Goal: Task Accomplishment & Management: Manage account settings

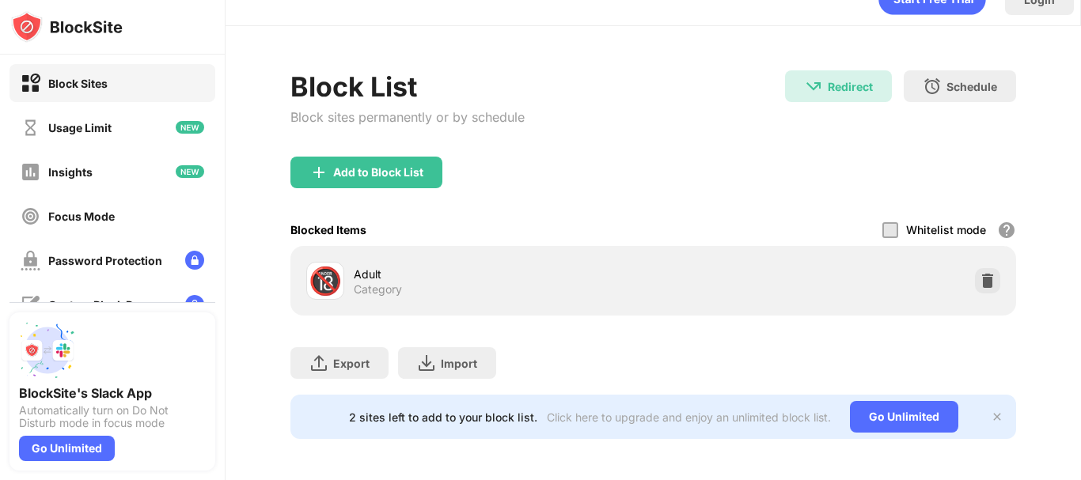
scroll to position [44, 0]
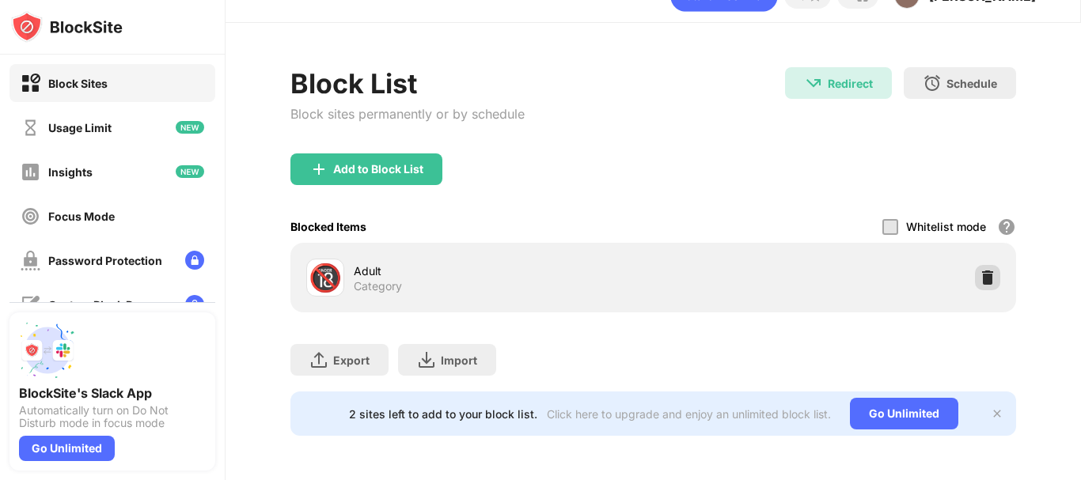
click at [980, 271] on img at bounding box center [988, 278] width 16 height 16
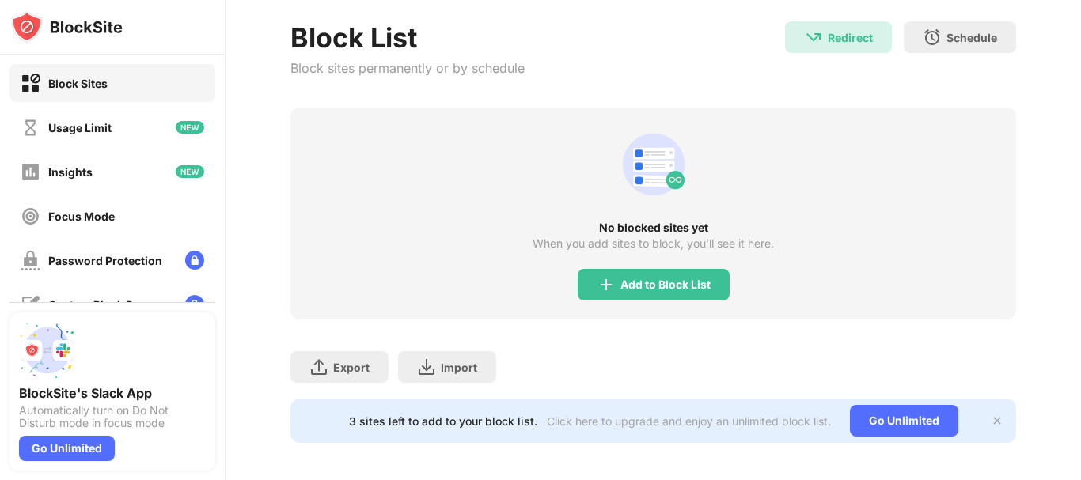
scroll to position [97, 0]
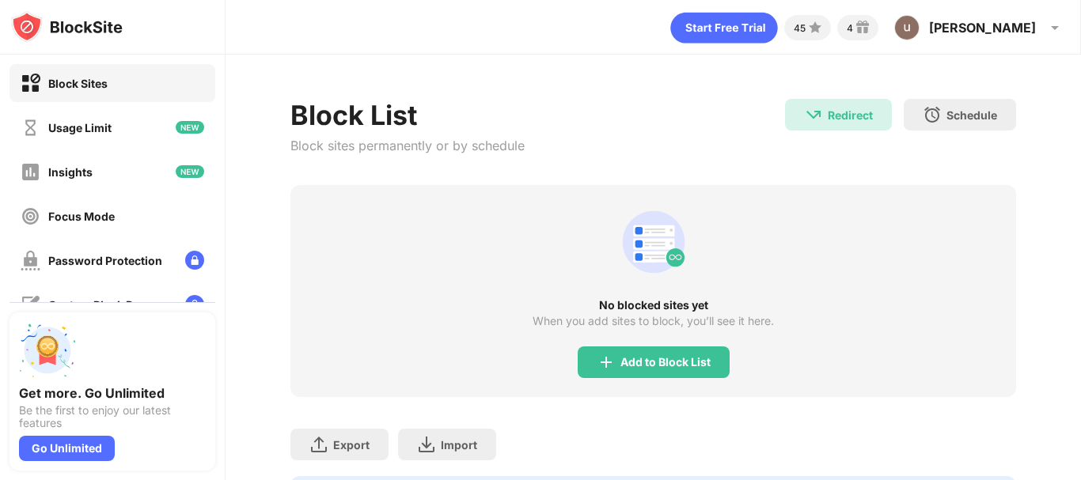
drag, startPoint x: 294, startPoint y: 145, endPoint x: 465, endPoint y: 169, distance: 172.7
click at [465, 169] on div "Block List Block sites permanently or by schedule" at bounding box center [407, 142] width 234 height 86
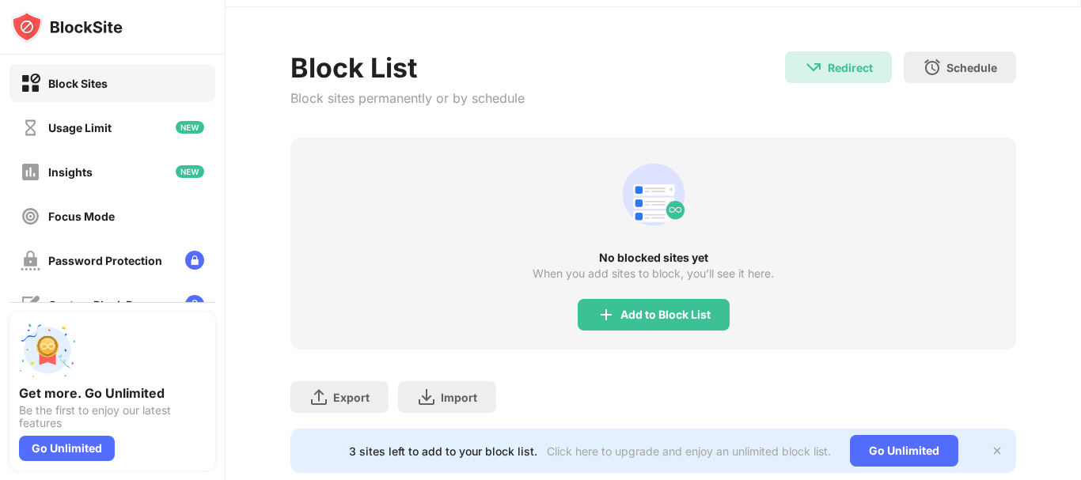
scroll to position [97, 0]
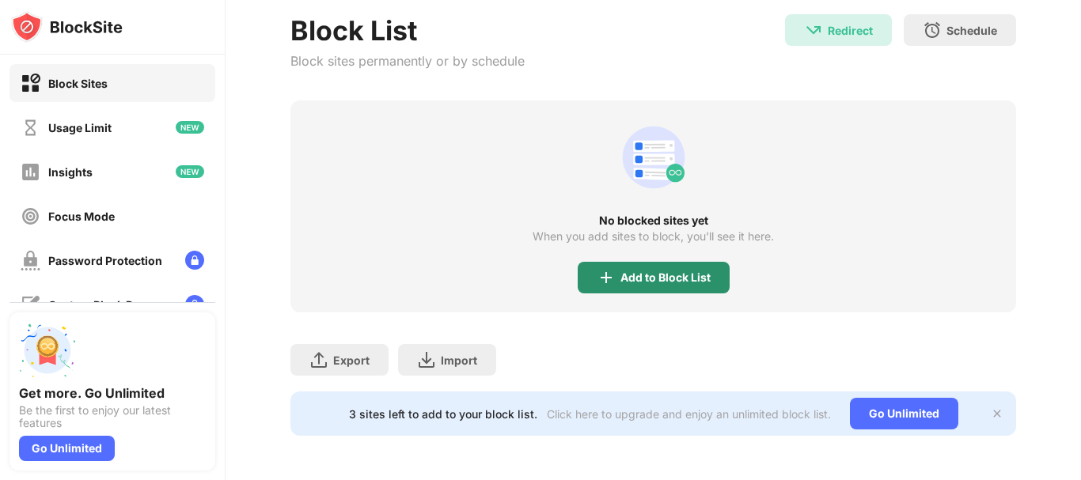
click at [642, 271] on div "Add to Block List" at bounding box center [665, 277] width 90 height 13
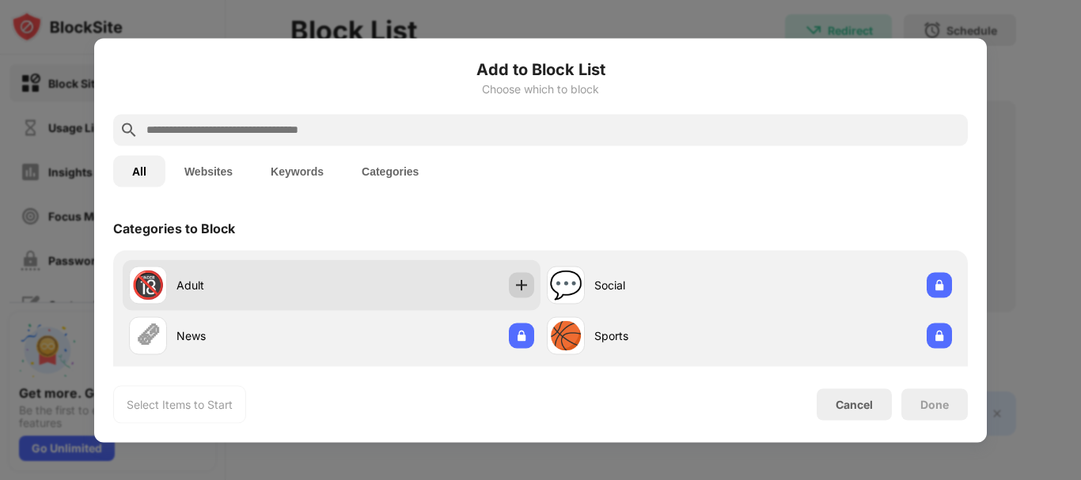
click at [514, 283] on img at bounding box center [522, 285] width 16 height 16
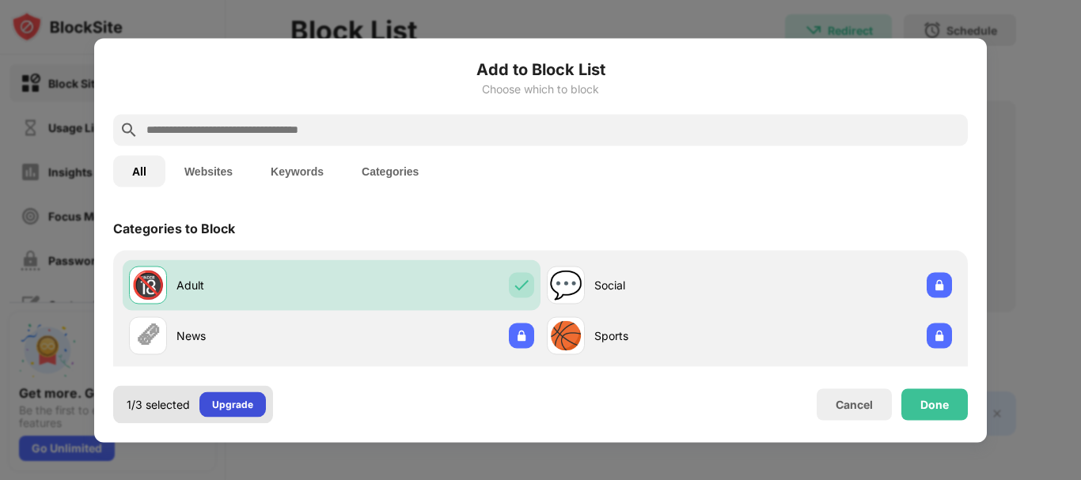
click at [238, 410] on div "Upgrade" at bounding box center [232, 404] width 41 height 16
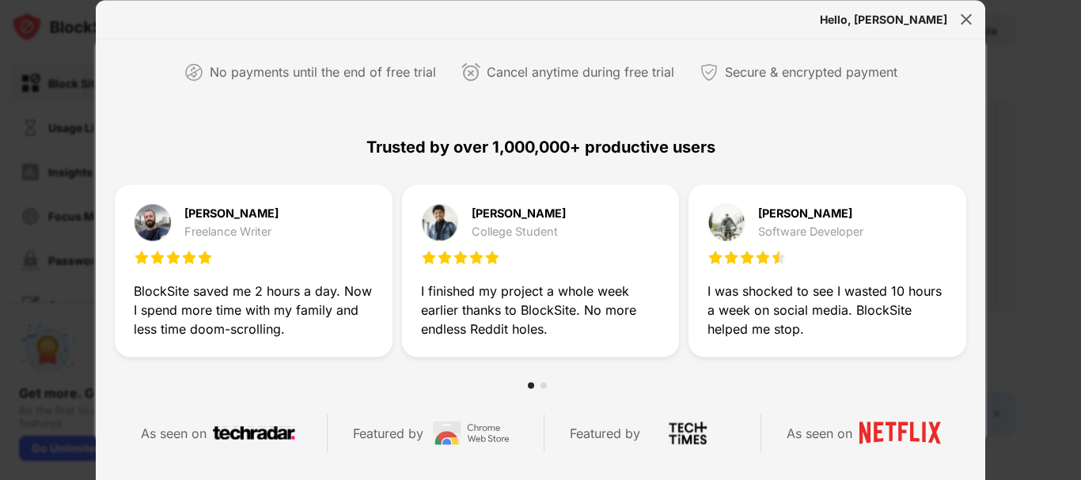
scroll to position [396, 0]
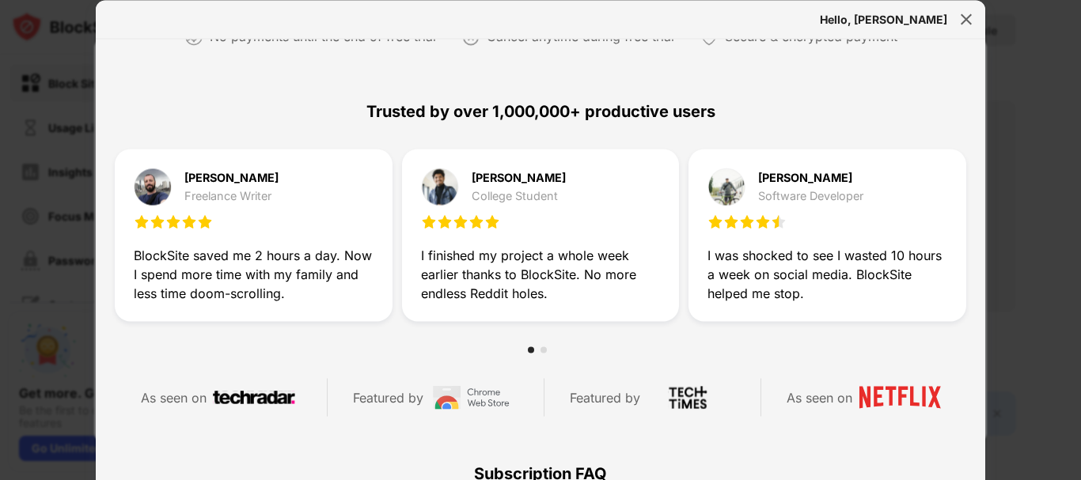
drag, startPoint x: 473, startPoint y: 268, endPoint x: 510, endPoint y: 295, distance: 45.3
click at [510, 295] on div "I finished my project a whole week earlier thanks to BlockSite. No more endless…" at bounding box center [541, 274] width 240 height 57
click at [510, 296] on div "I finished my project a whole week earlier thanks to BlockSite. No more endless…" at bounding box center [541, 274] width 240 height 57
click at [969, 14] on img at bounding box center [966, 19] width 16 height 16
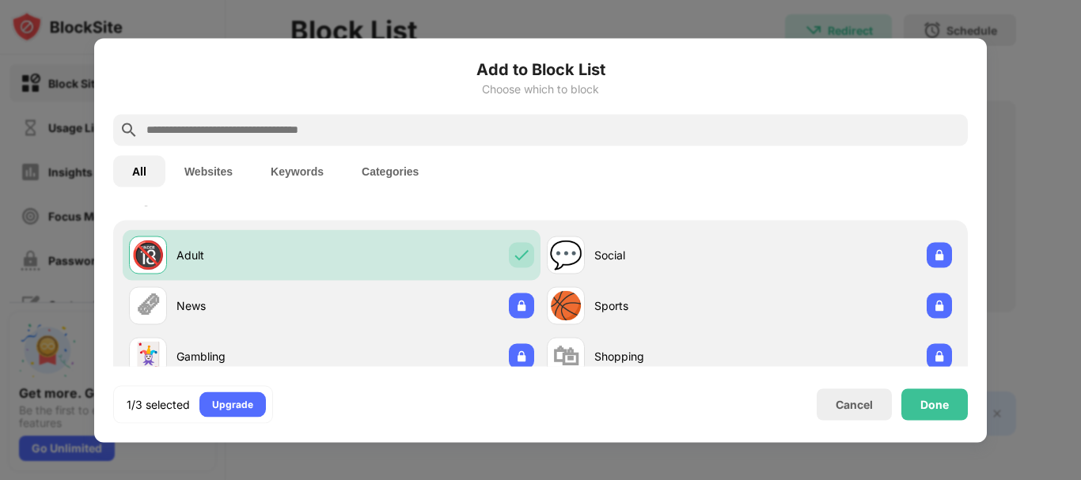
scroll to position [0, 0]
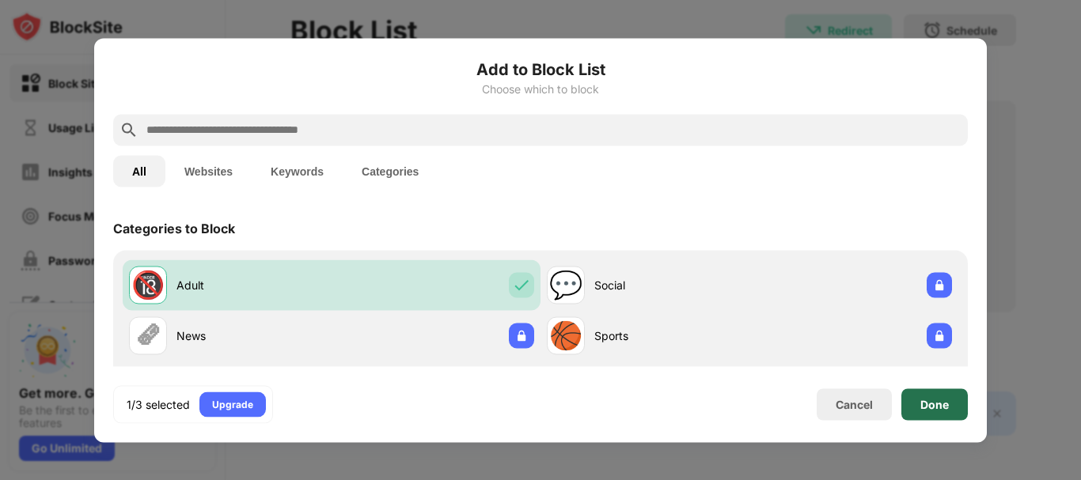
click at [932, 407] on div "Done" at bounding box center [934, 404] width 28 height 13
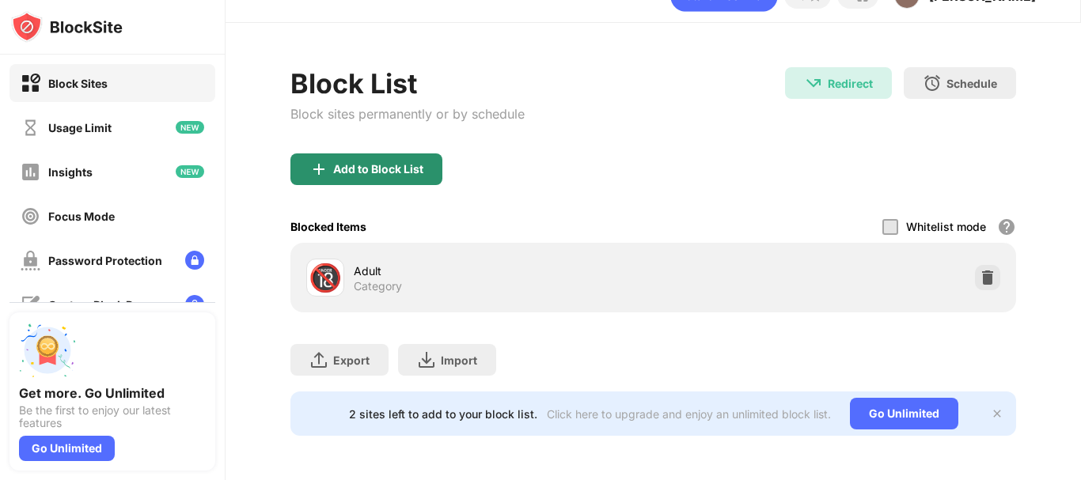
click at [412, 163] on div "Add to Block List" at bounding box center [378, 169] width 90 height 13
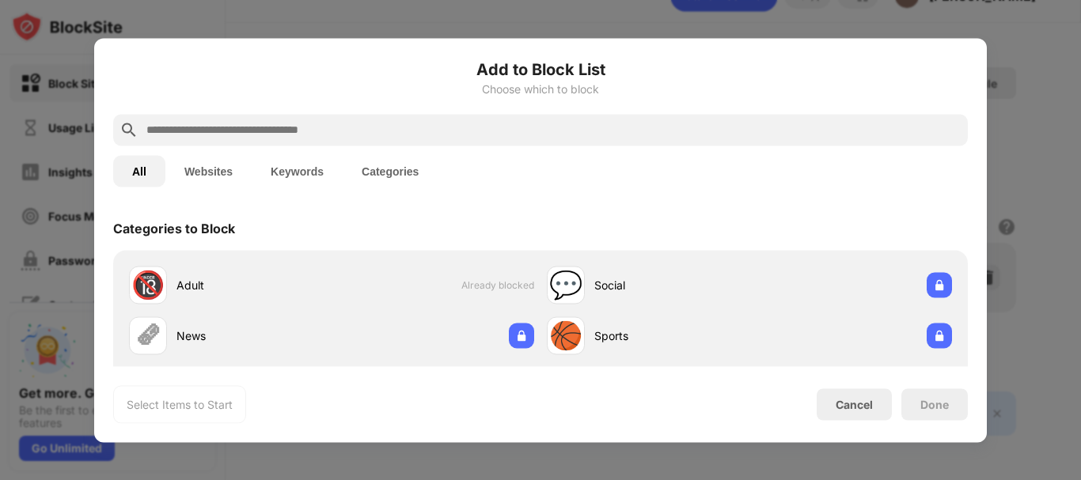
click at [294, 171] on button "Keywords" at bounding box center [297, 171] width 91 height 32
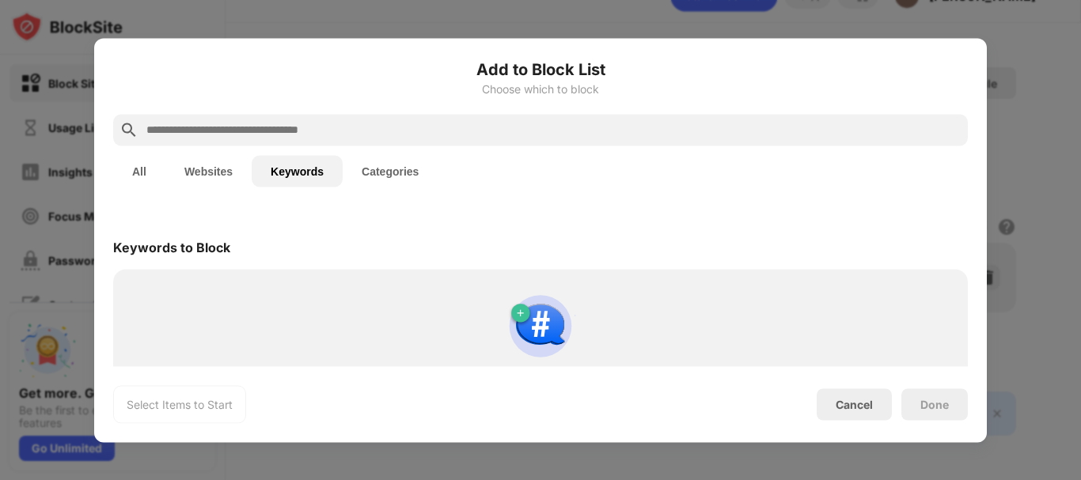
click at [324, 132] on input "text" at bounding box center [553, 129] width 817 height 19
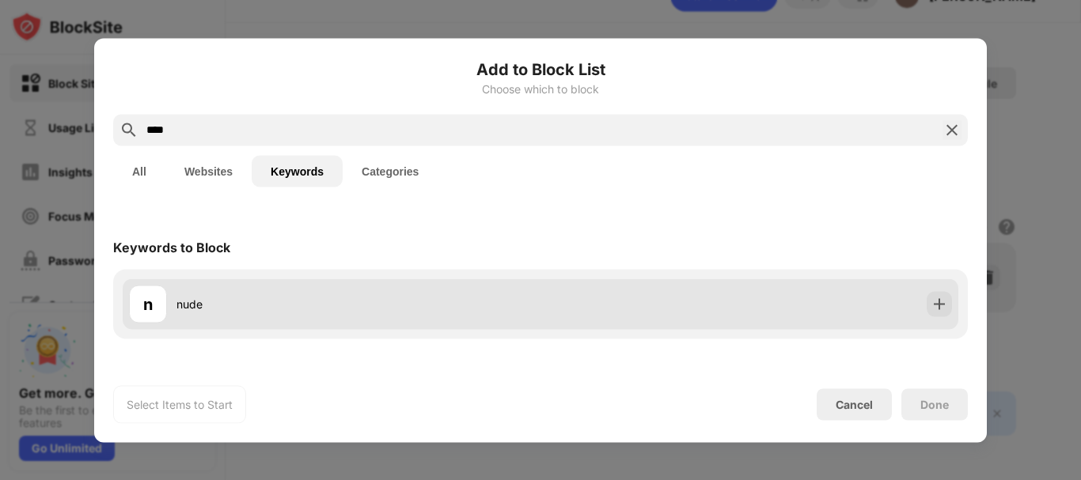
click at [240, 299] on div "nude" at bounding box center [358, 304] width 364 height 17
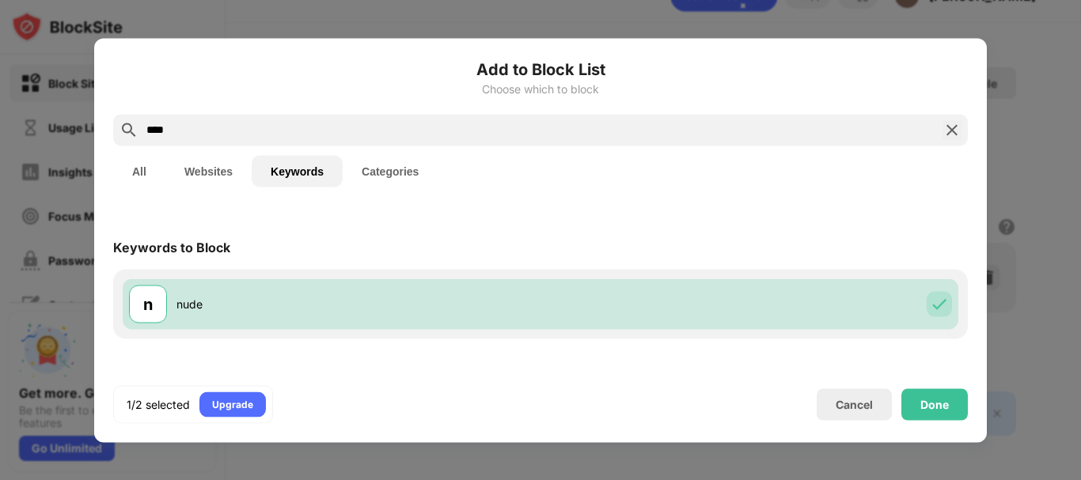
click at [384, 124] on input "****" at bounding box center [540, 129] width 791 height 19
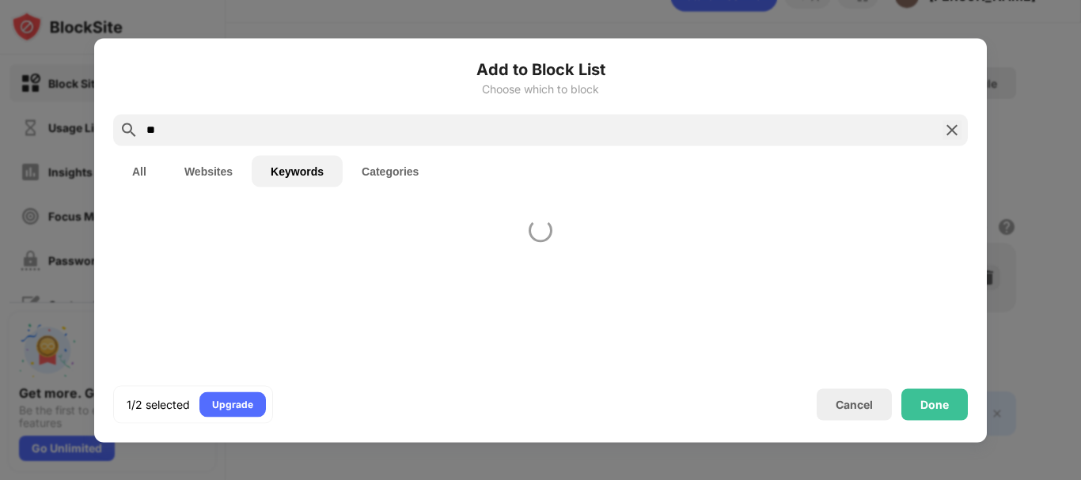
type input "*"
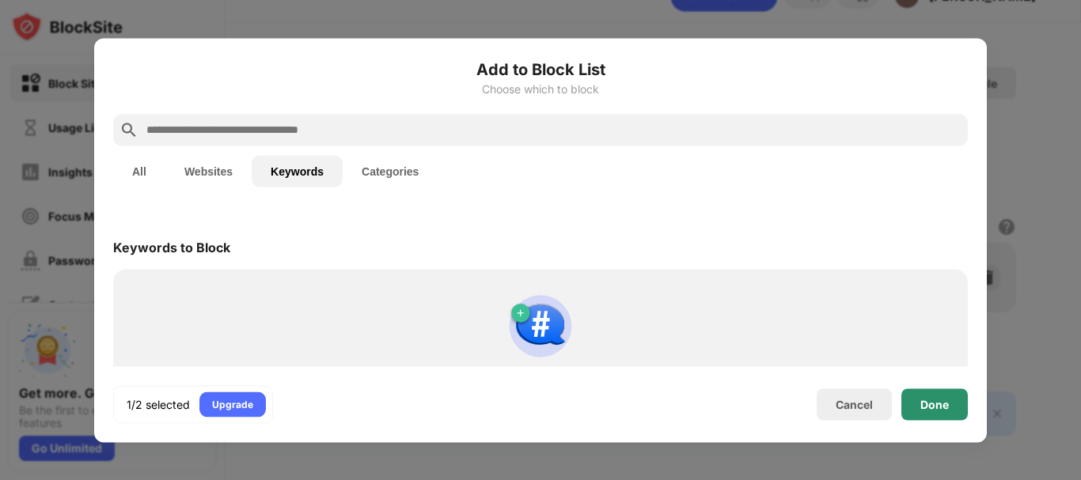
click at [942, 412] on div "Done" at bounding box center [934, 405] width 66 height 32
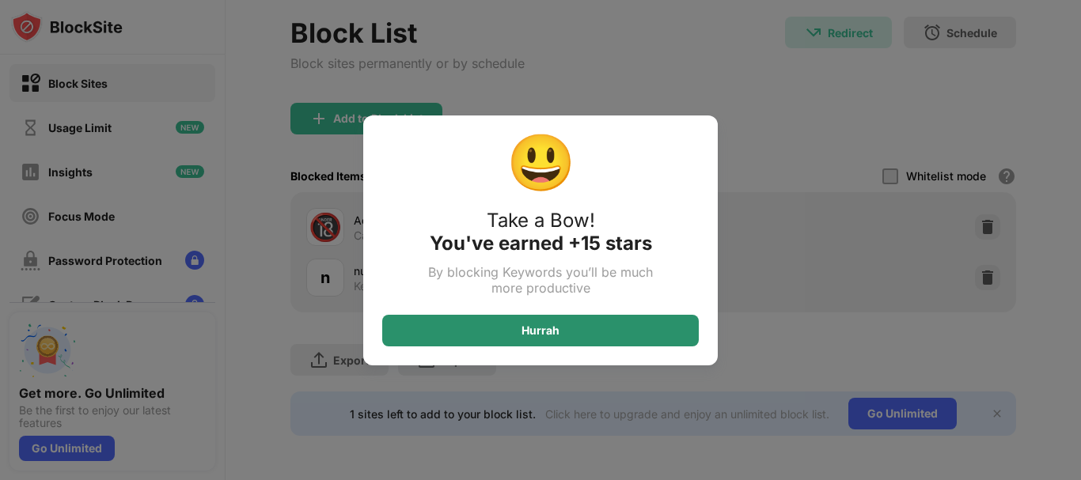
click at [638, 335] on div "Hurrah" at bounding box center [540, 331] width 317 height 32
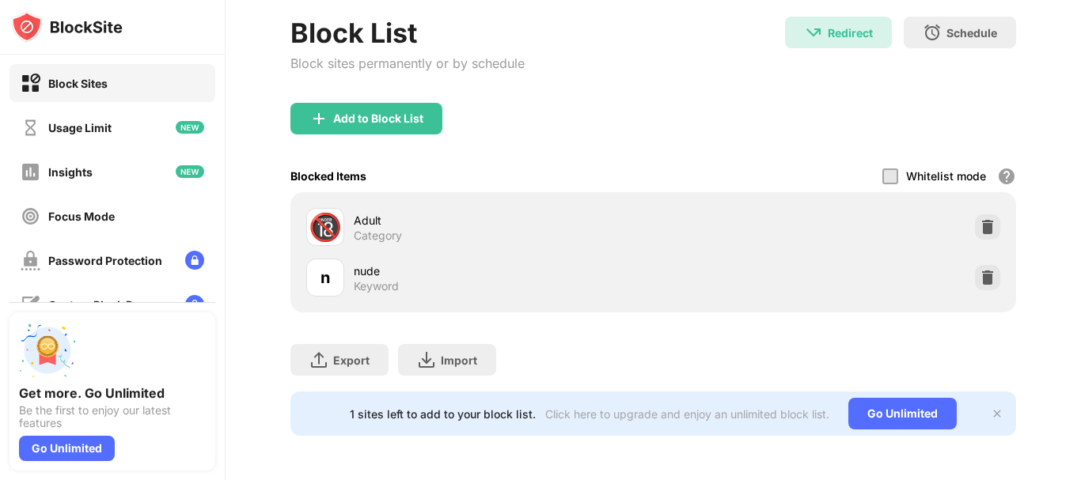
click at [981, 394] on div "1 sites left to add to your block list. Click here to upgrade and enjoy an unli…" at bounding box center [653, 414] width 726 height 44
click at [991, 408] on img at bounding box center [997, 414] width 13 height 13
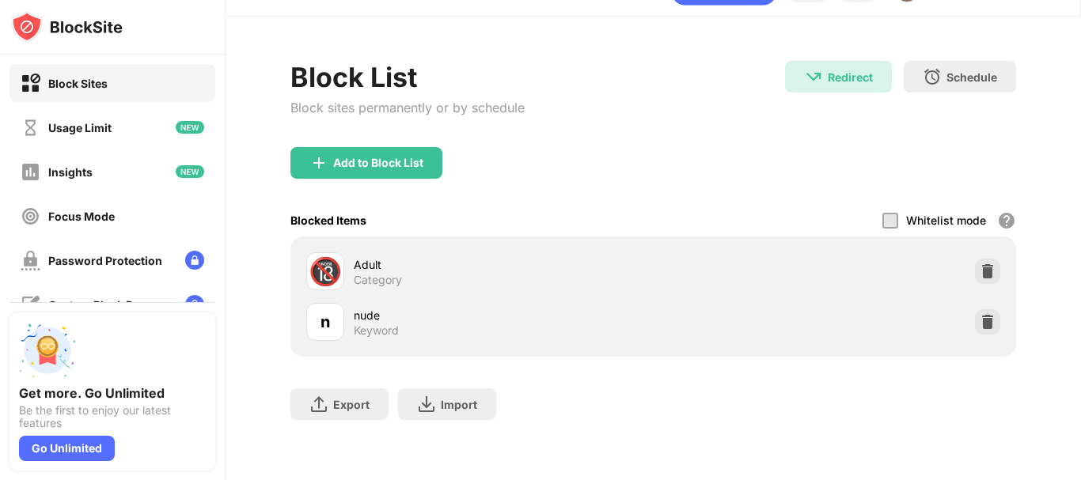
scroll to position [50, 0]
click at [129, 267] on div "Password Protection" at bounding box center [92, 261] width 142 height 20
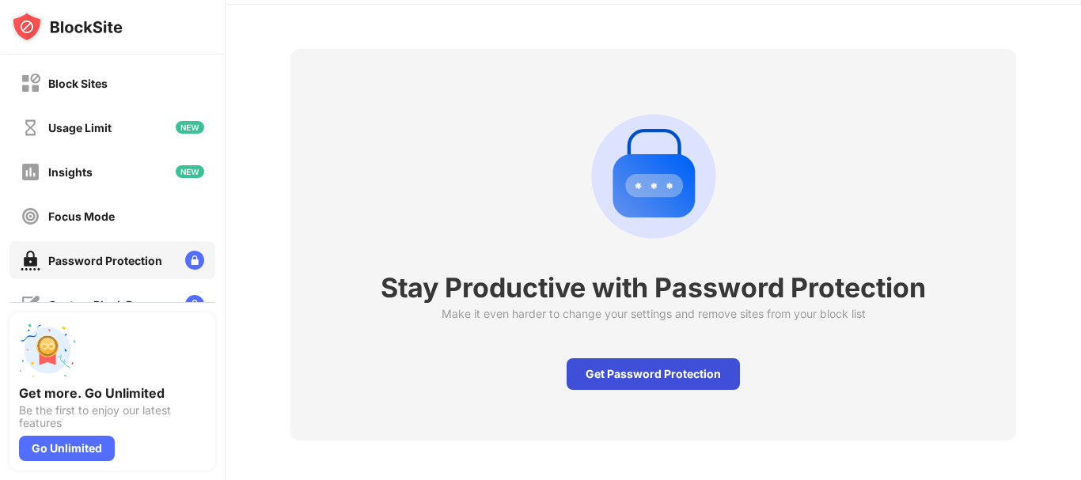
click at [643, 371] on div "Get Password Protection" at bounding box center [653, 375] width 173 height 32
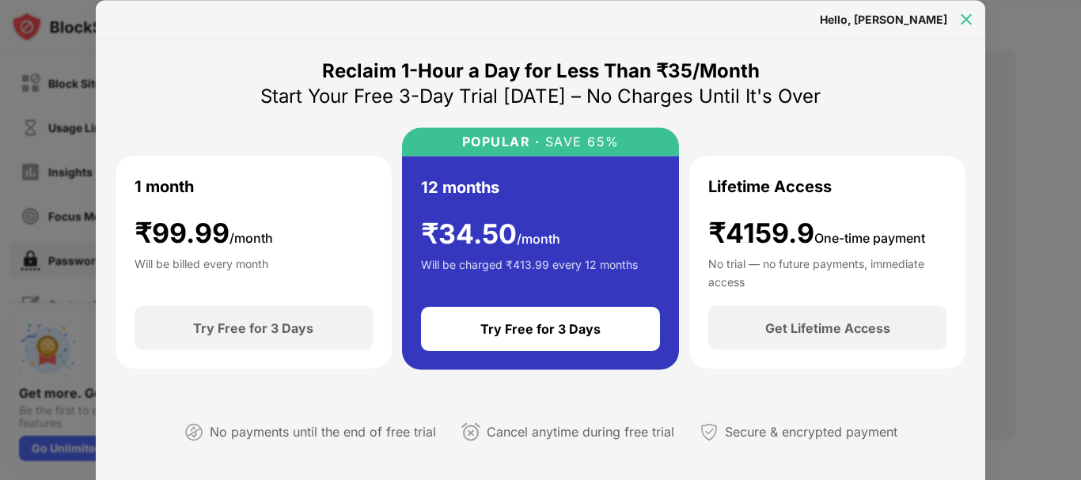
click at [973, 13] on img at bounding box center [966, 19] width 16 height 16
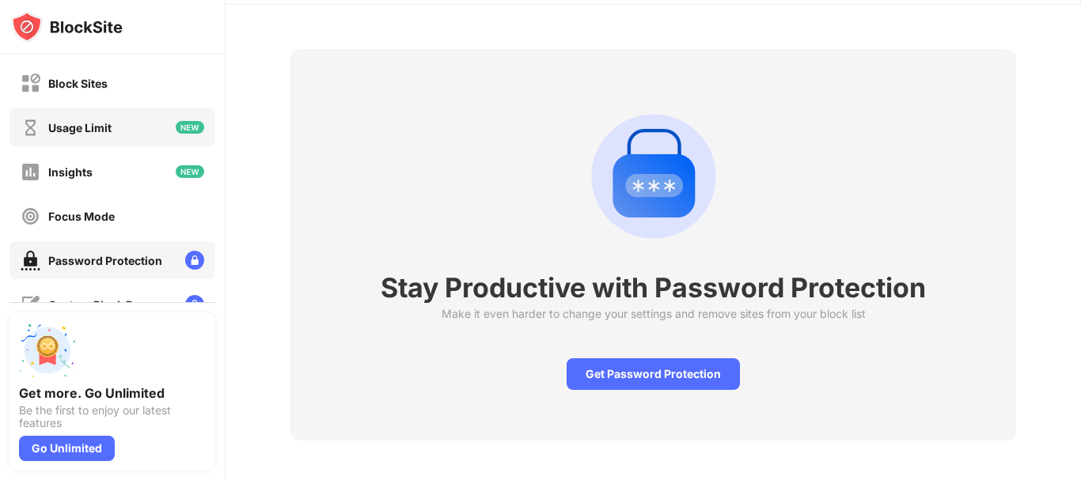
click at [162, 124] on div "Usage Limit" at bounding box center [112, 127] width 206 height 38
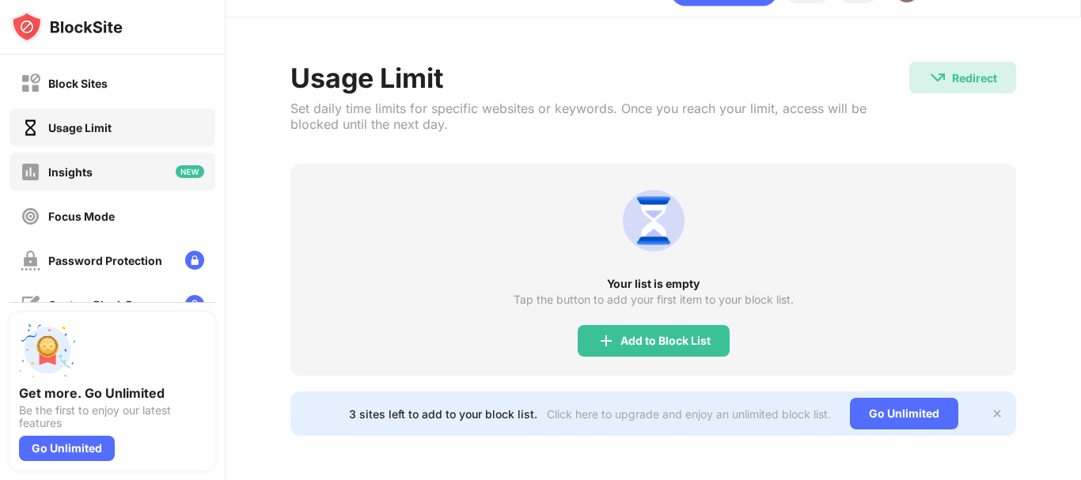
click at [139, 175] on div "Insights" at bounding box center [112, 172] width 206 height 38
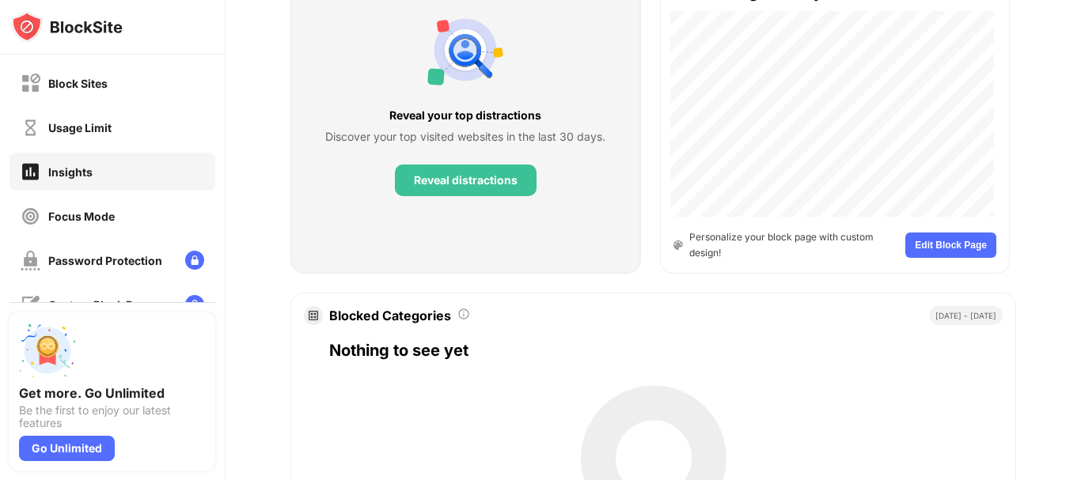
scroll to position [712, 0]
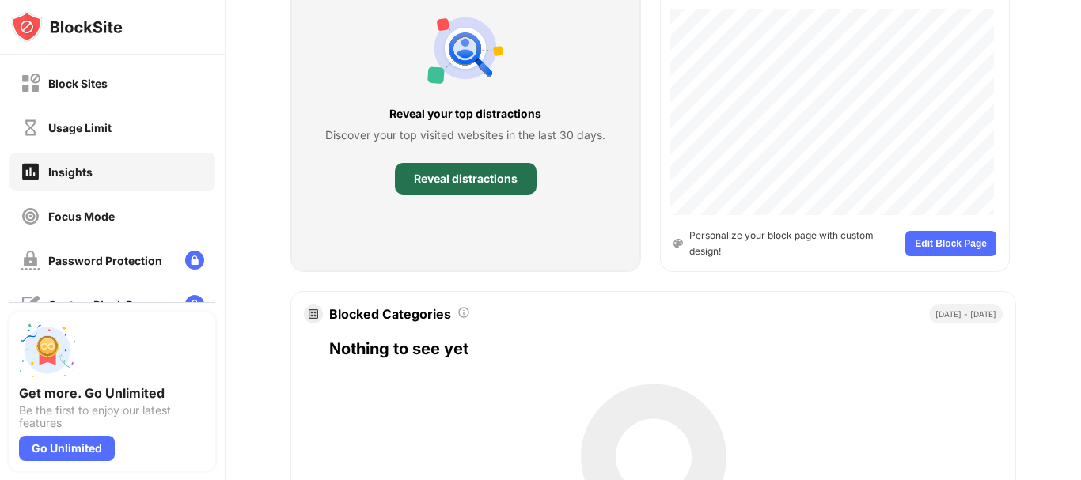
click at [495, 178] on div "Reveal distractions" at bounding box center [466, 179] width 104 height 13
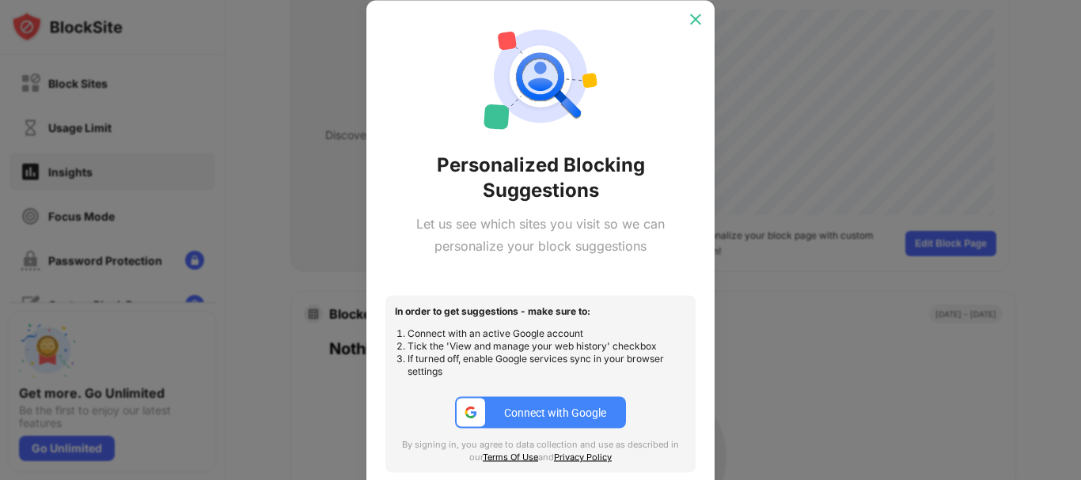
click at [697, 27] on div at bounding box center [695, 18] width 25 height 25
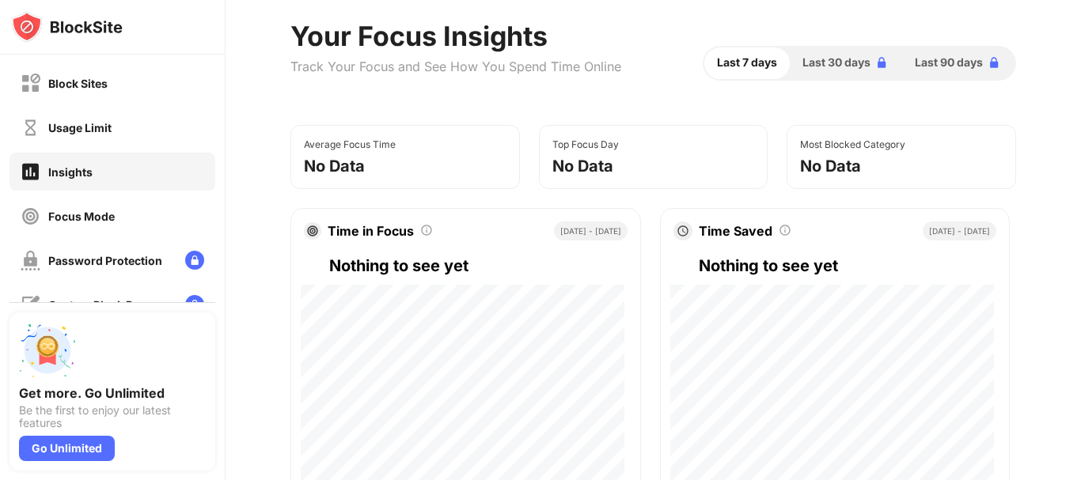
scroll to position [0, 0]
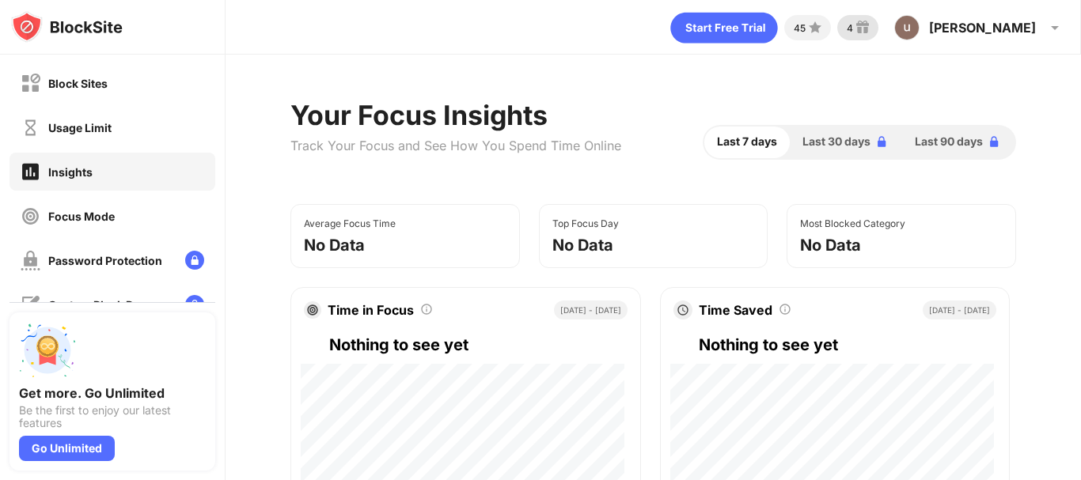
click at [872, 27] on img at bounding box center [862, 27] width 19 height 19
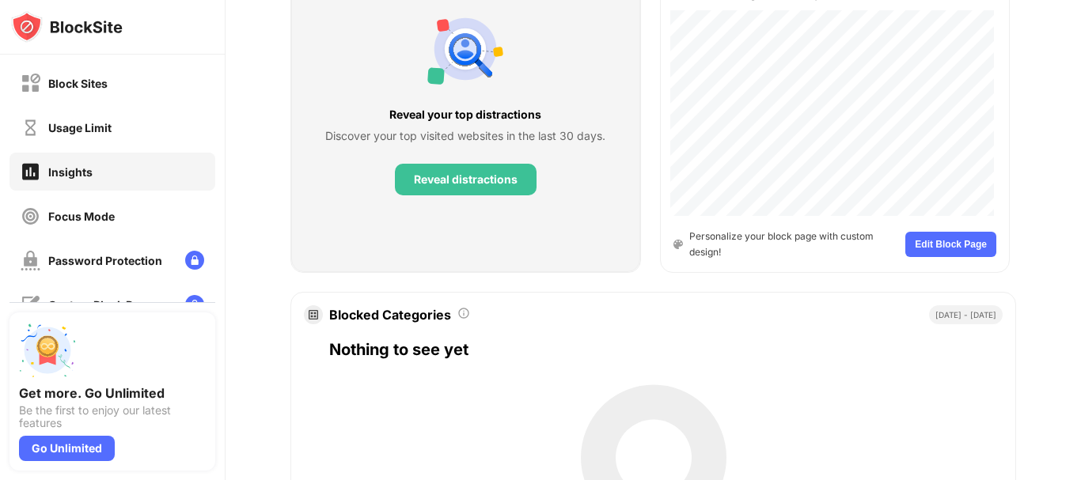
scroll to position [712, 0]
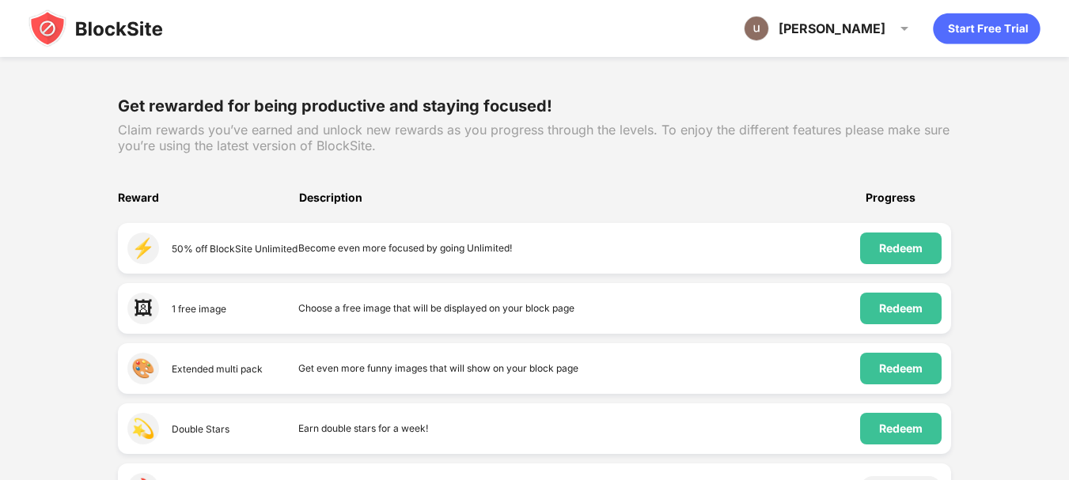
scroll to position [158, 0]
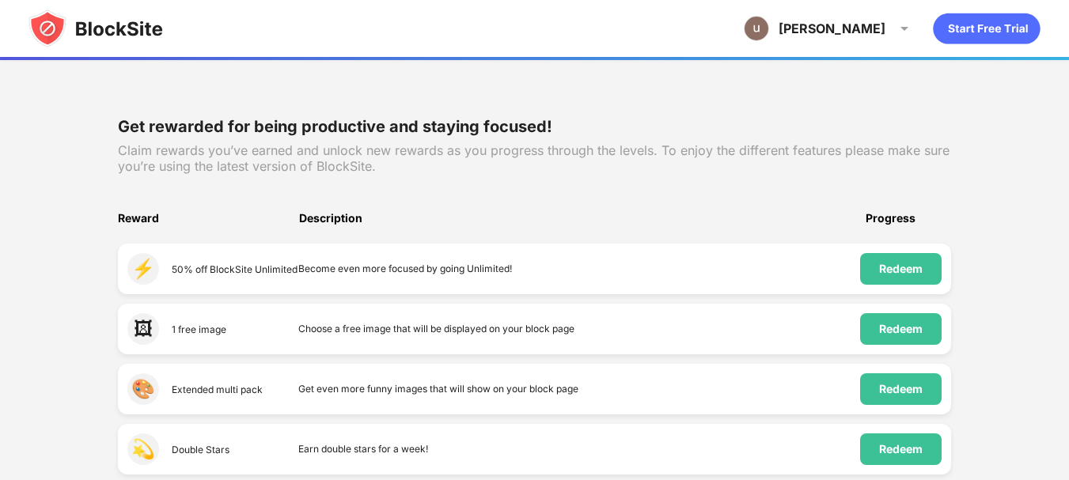
drag, startPoint x: 270, startPoint y: 267, endPoint x: 490, endPoint y: 267, distance: 220.0
click at [490, 267] on div "⚡️ 50% off BlockSite Unlimited Become even more focused by going Unlimited! Red…" at bounding box center [535, 269] width 834 height 51
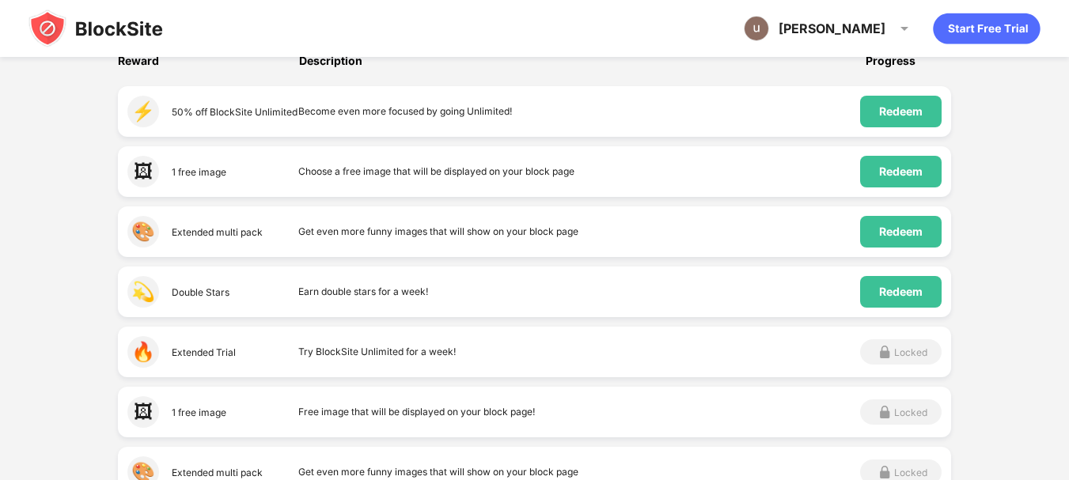
scroll to position [317, 0]
